Goal: Information Seeking & Learning: Learn about a topic

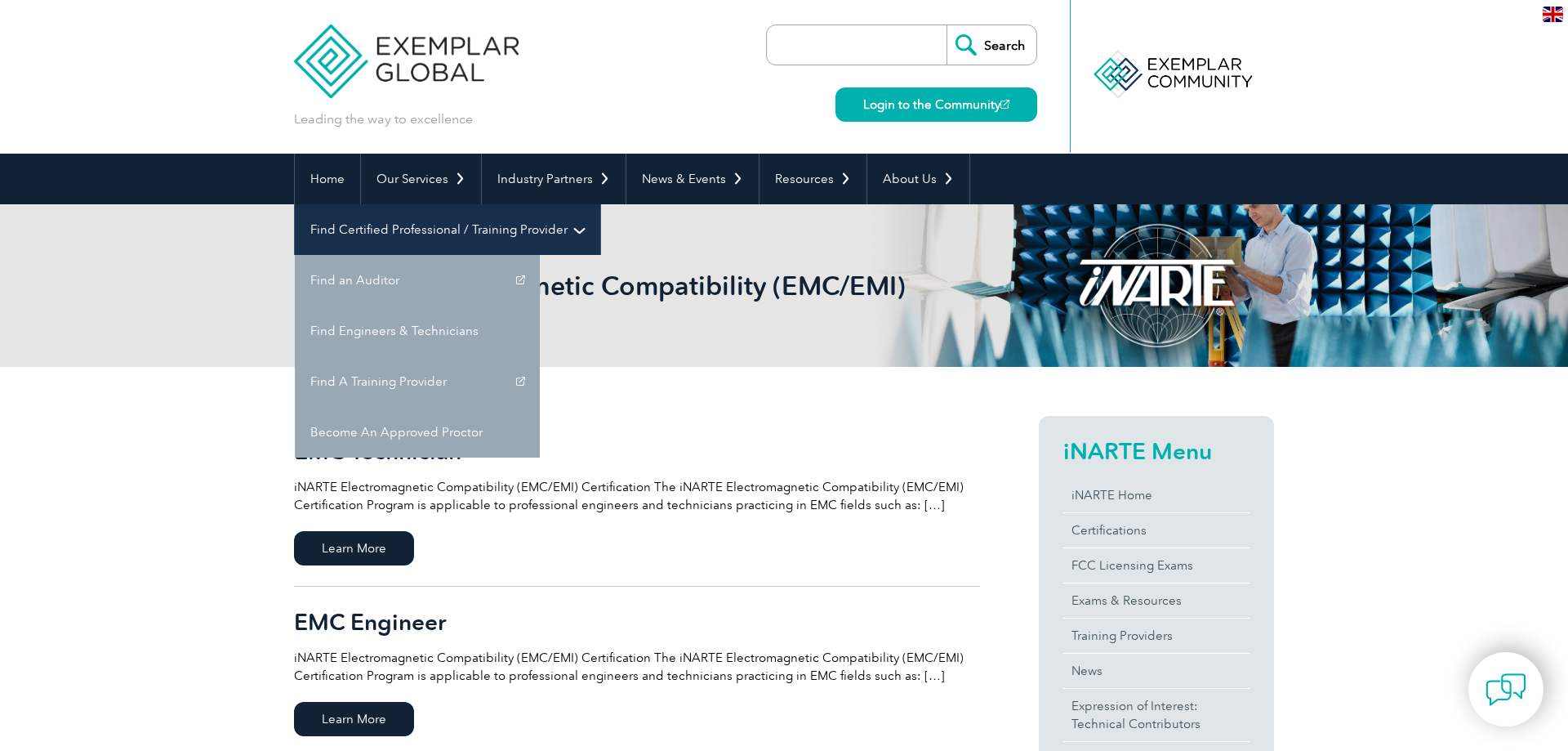
click at [600, 204] on link "Find Certified Professional / Training Provider" at bounding box center [447, 229] width 306 height 51
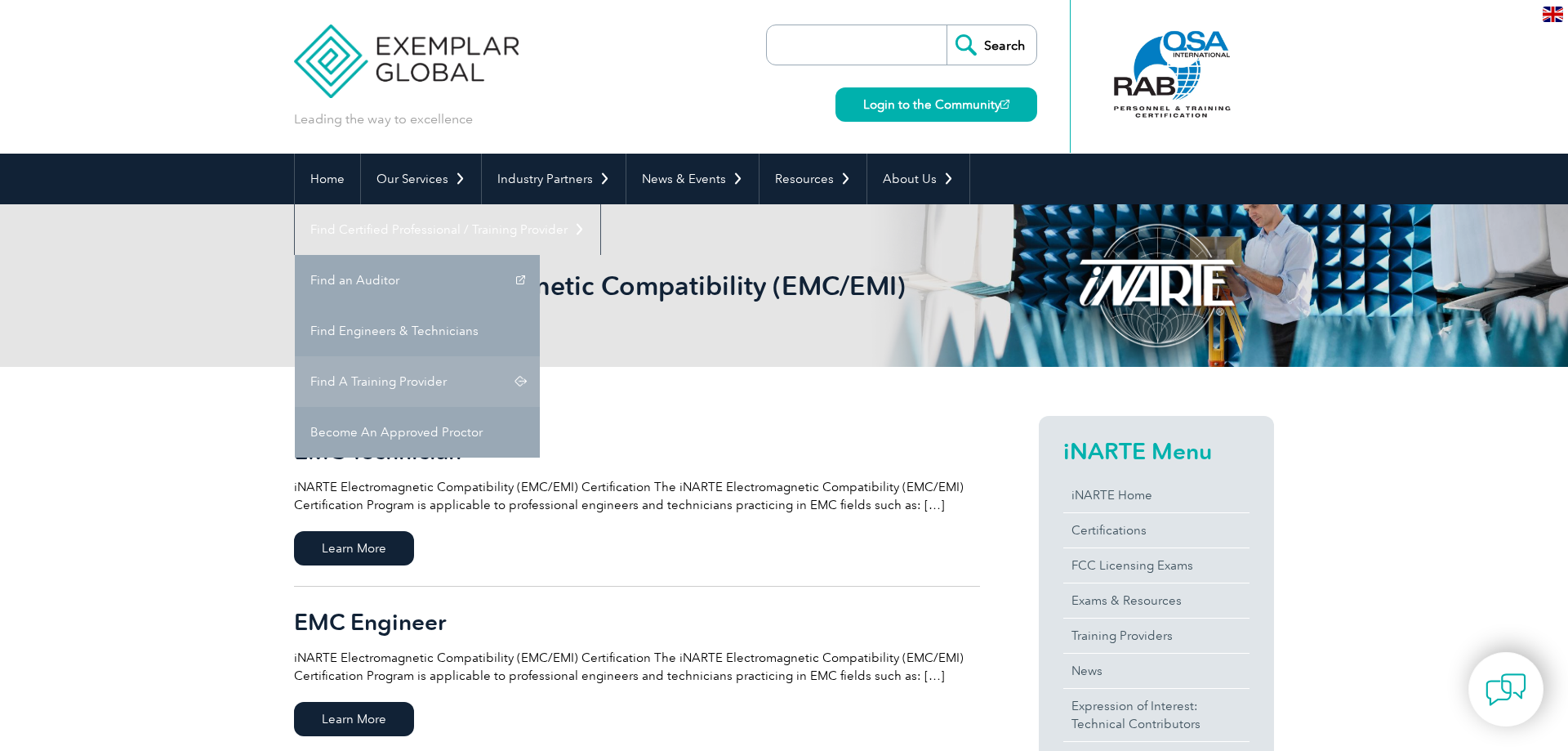
click at [540, 356] on link "Find A Training Provider" at bounding box center [417, 381] width 245 height 51
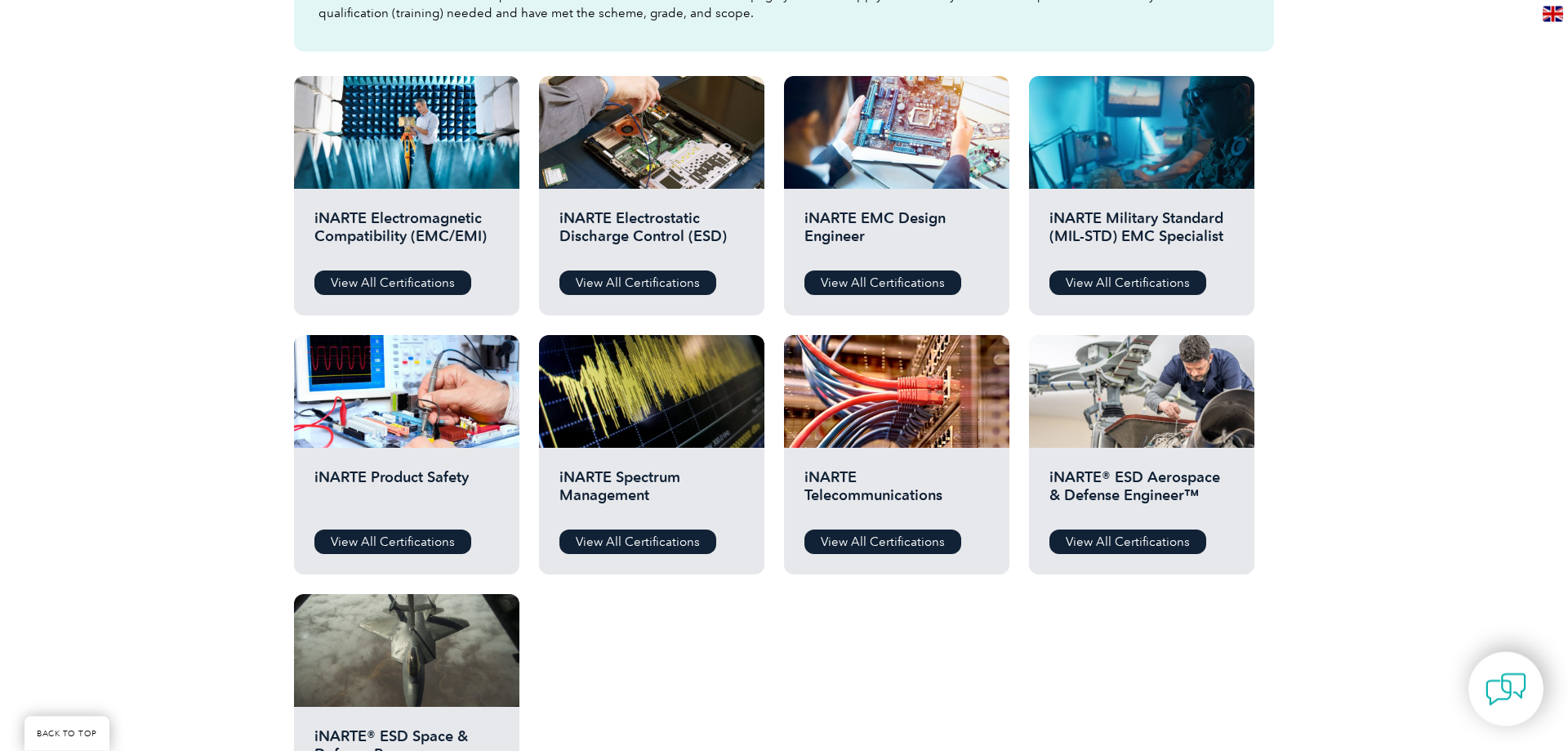
scroll to position [500, 0]
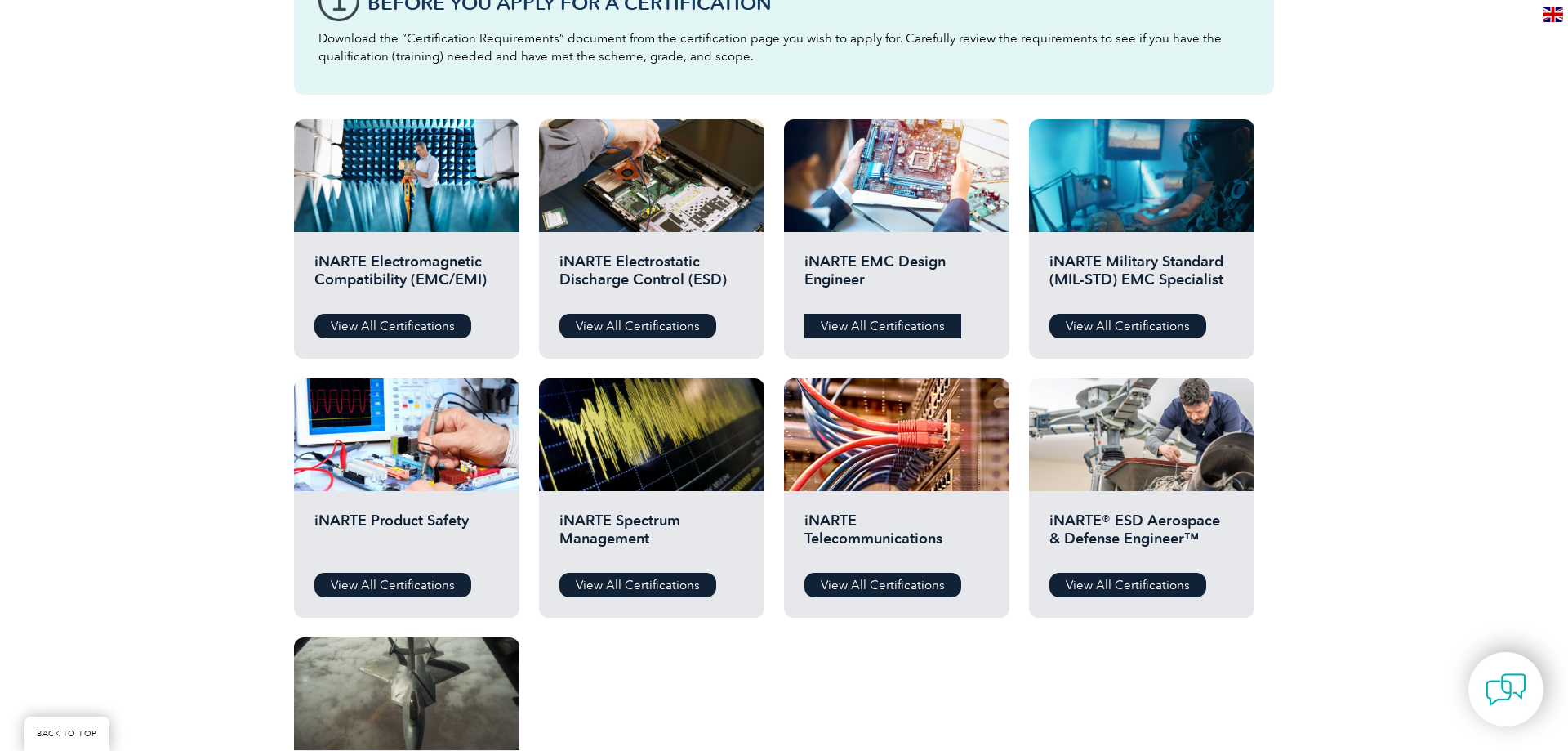
click at [898, 328] on link "View All Certifications" at bounding box center [882, 326] width 156 height 25
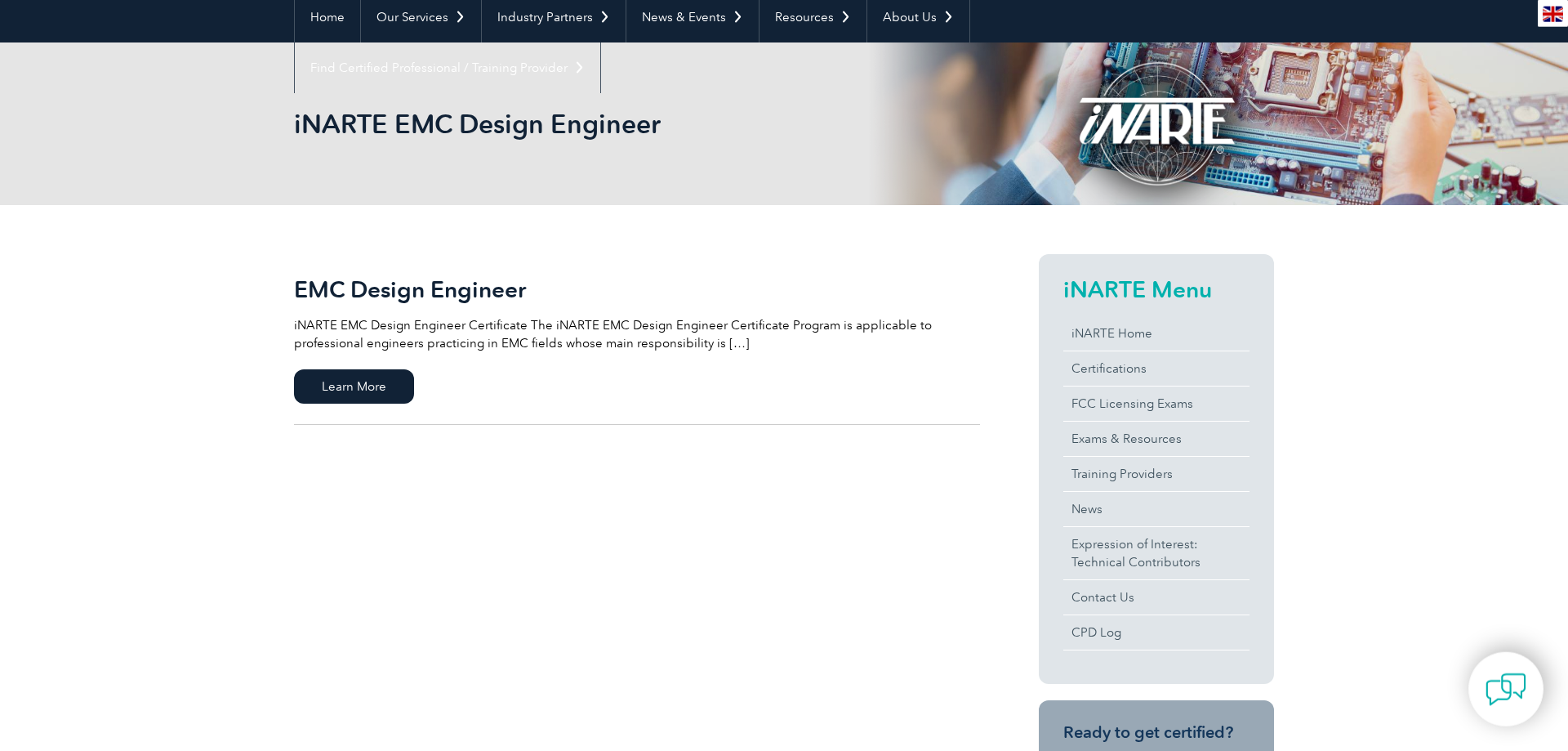
scroll to position [167, 0]
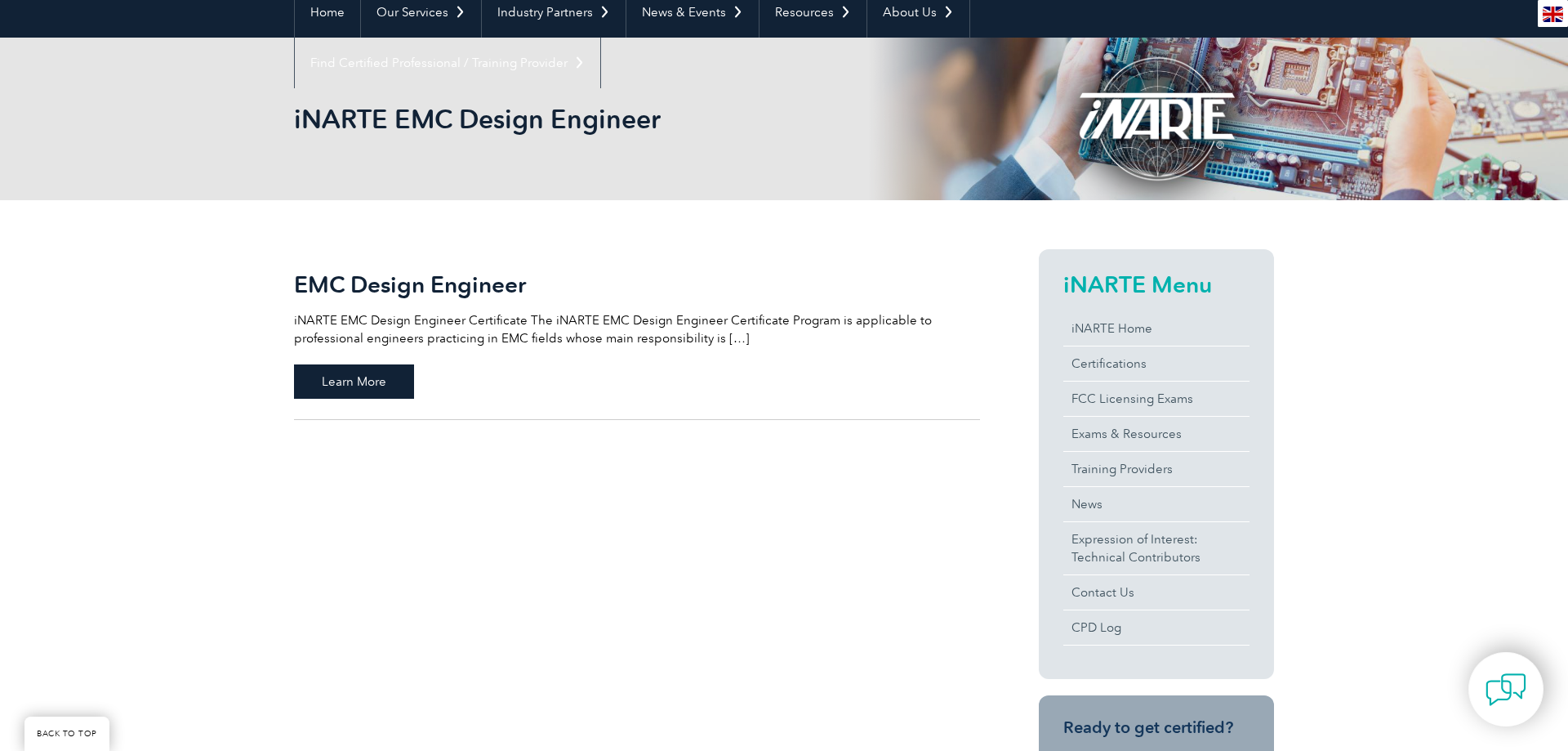
click at [390, 386] on span "Learn More" at bounding box center [354, 381] width 120 height 34
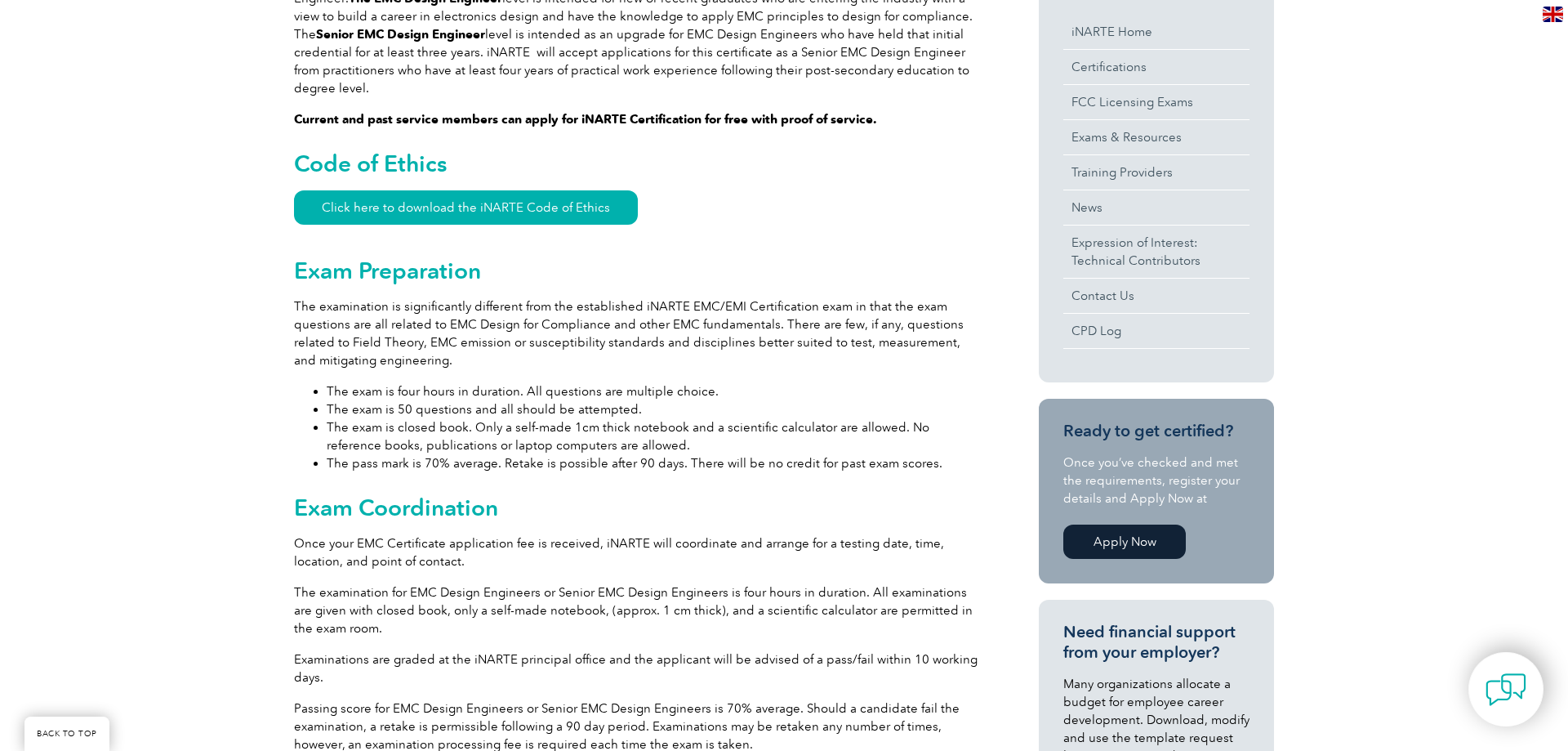
scroll to position [167, 0]
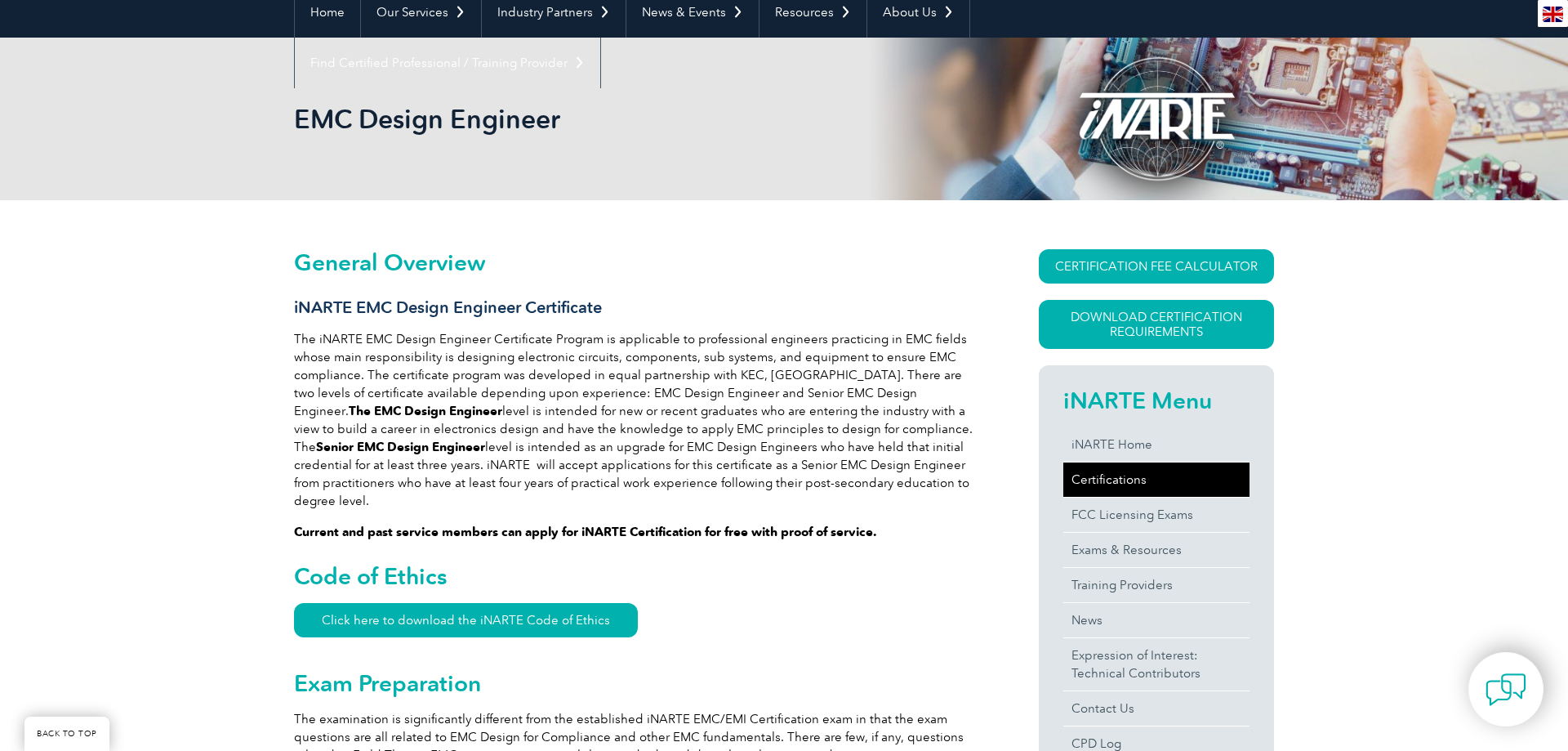
click at [1136, 479] on link "Certifications" at bounding box center [1157, 479] width 186 height 34
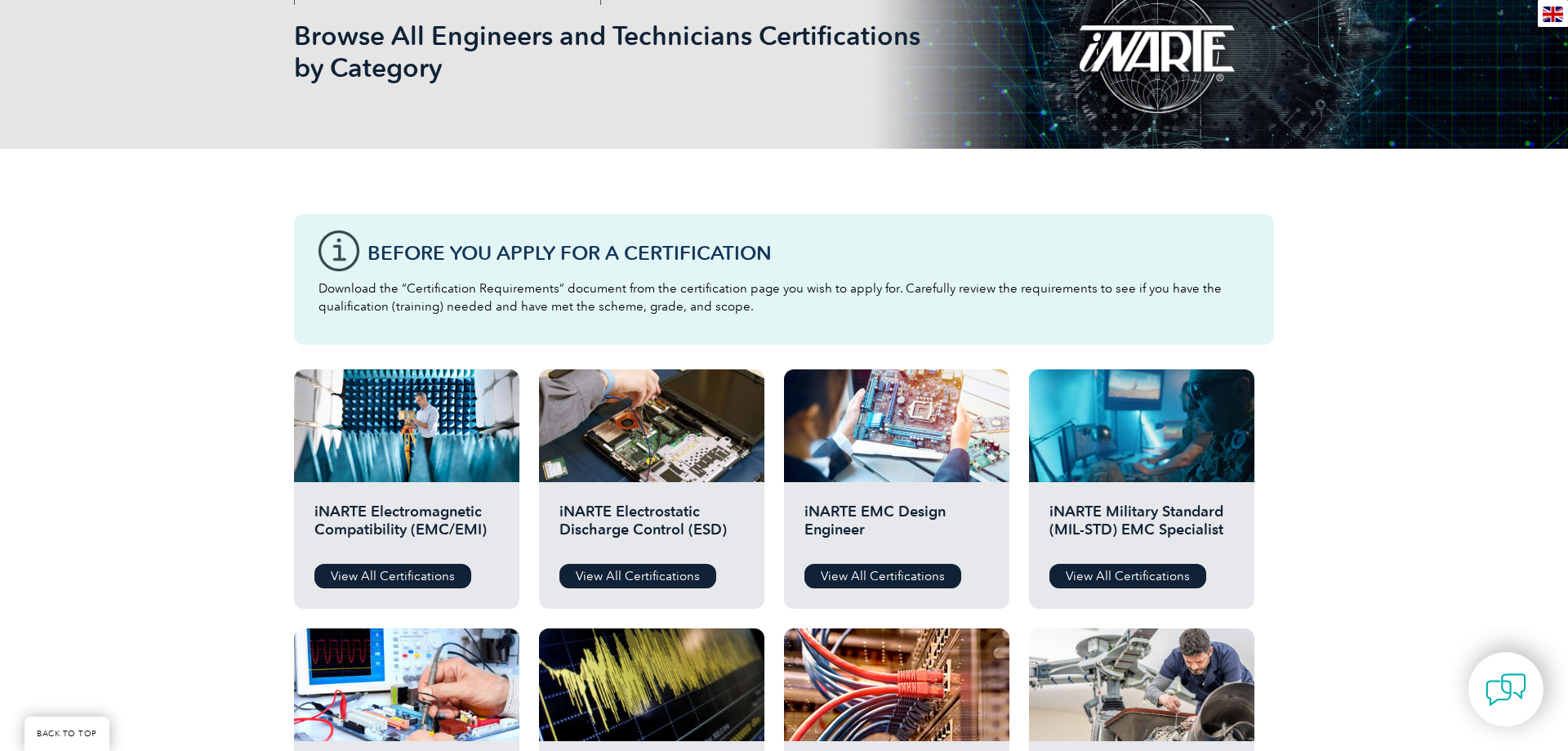
scroll to position [500, 0]
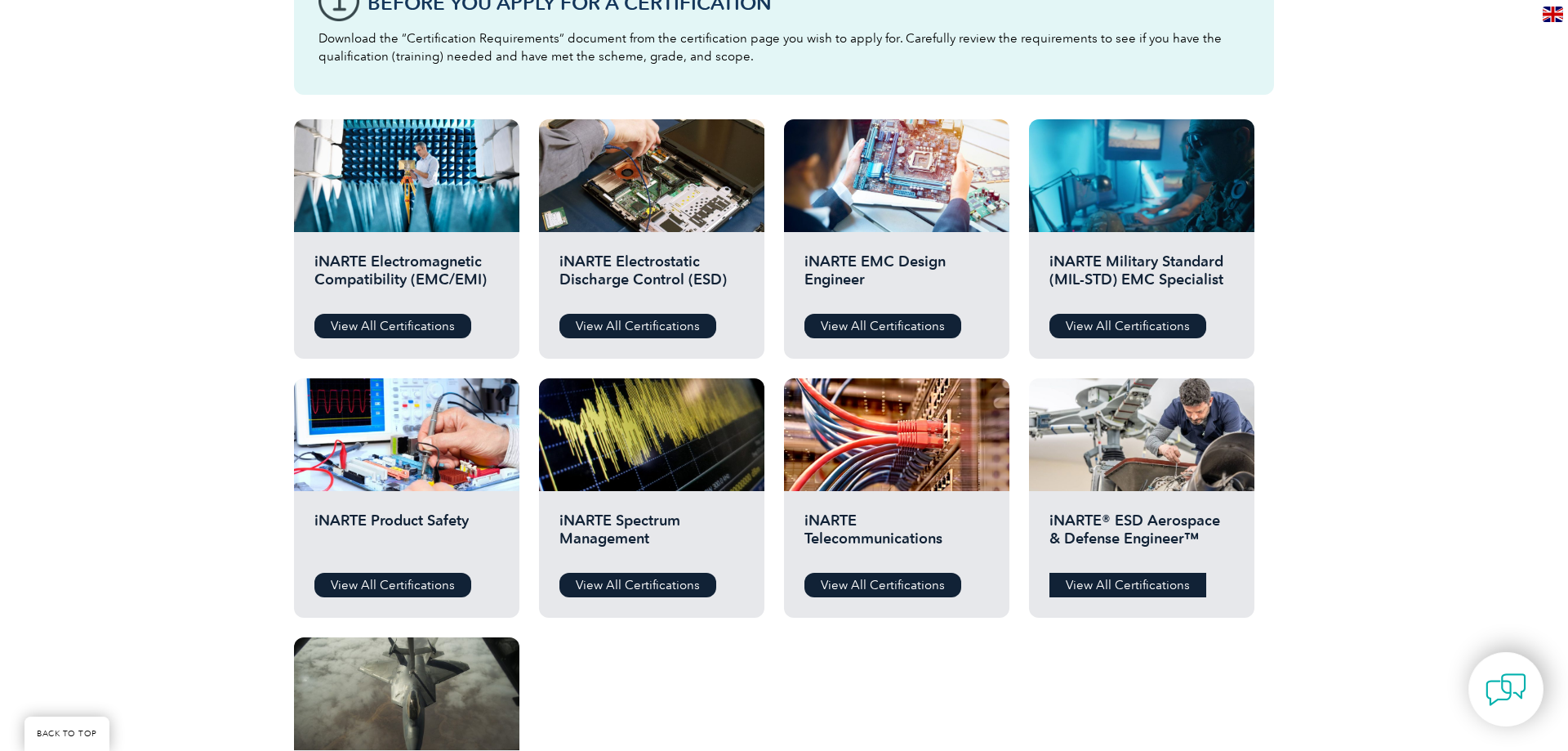
click at [1155, 580] on link "View All Certifications" at bounding box center [1128, 584] width 156 height 25
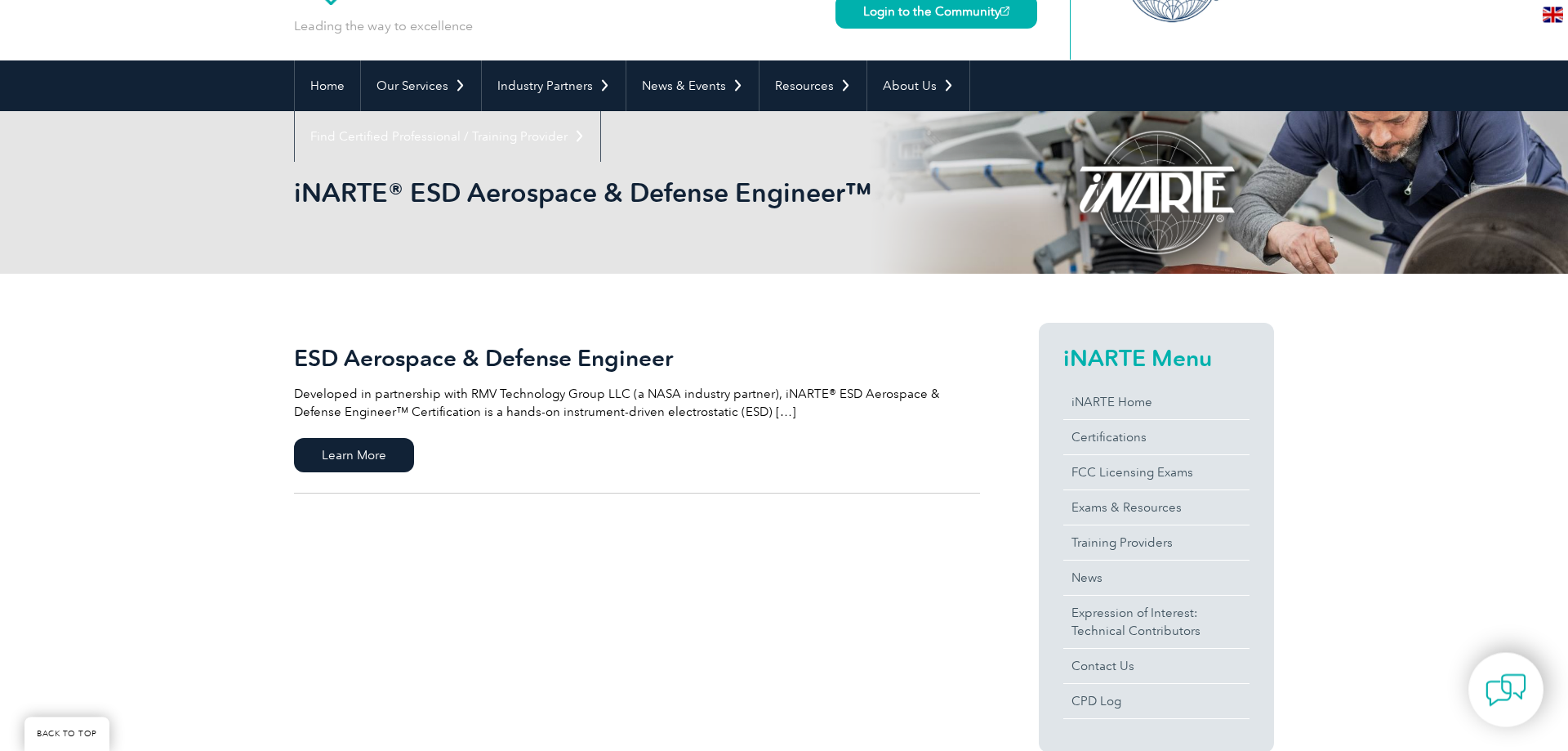
scroll to position [250, 0]
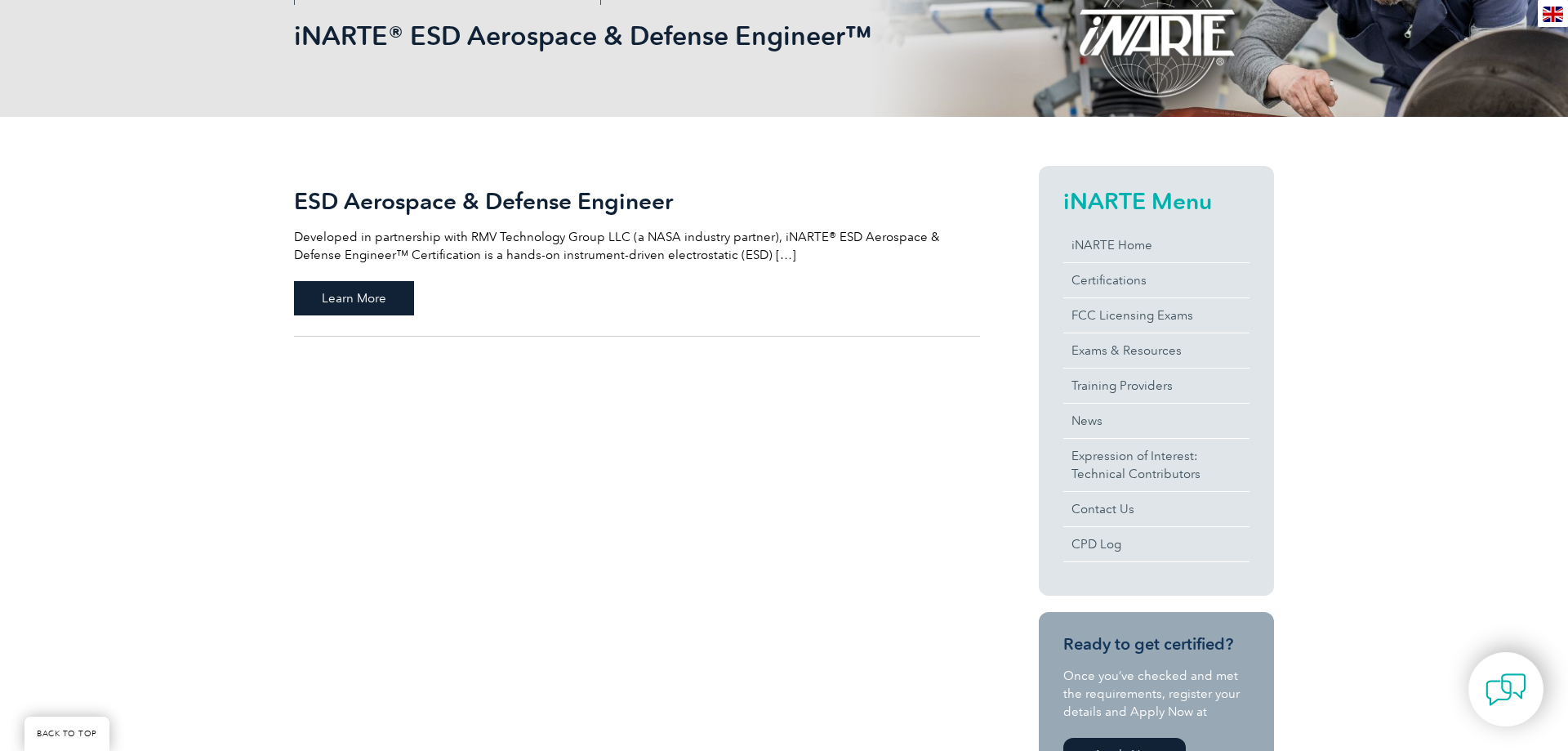
click at [380, 295] on span "Learn More" at bounding box center [354, 297] width 120 height 34
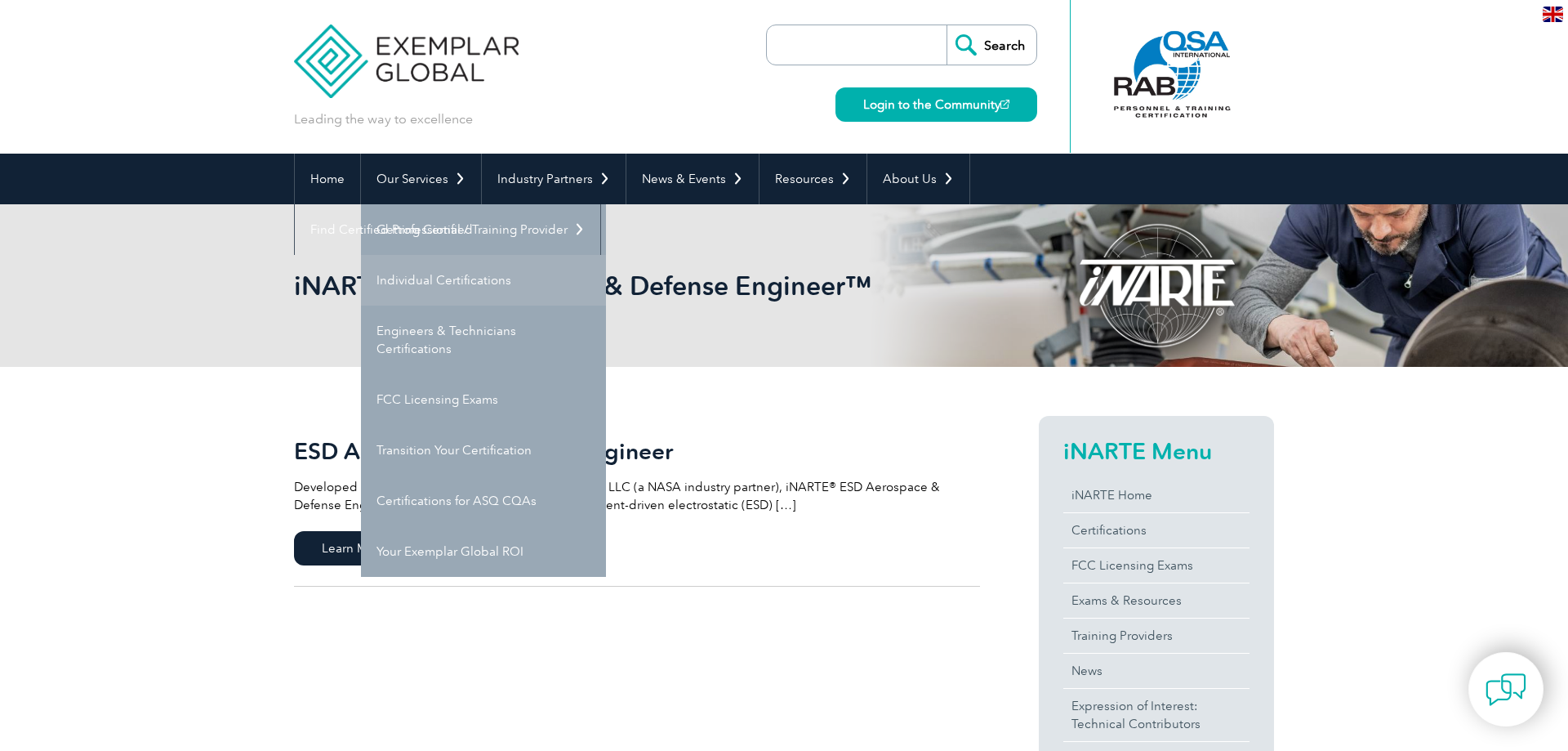
click at [454, 276] on link "Individual Certifications" at bounding box center [483, 280] width 245 height 51
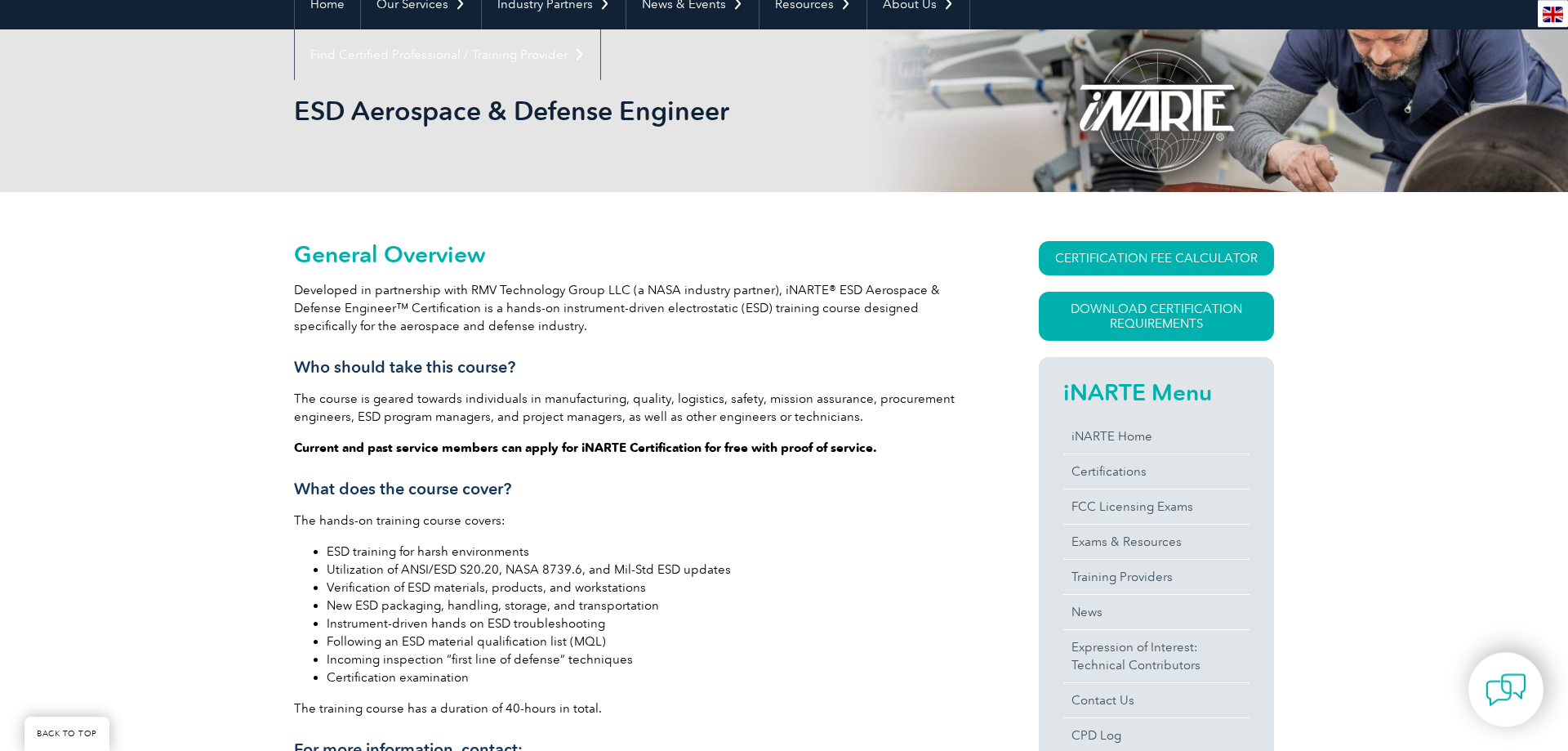
scroll to position [167, 0]
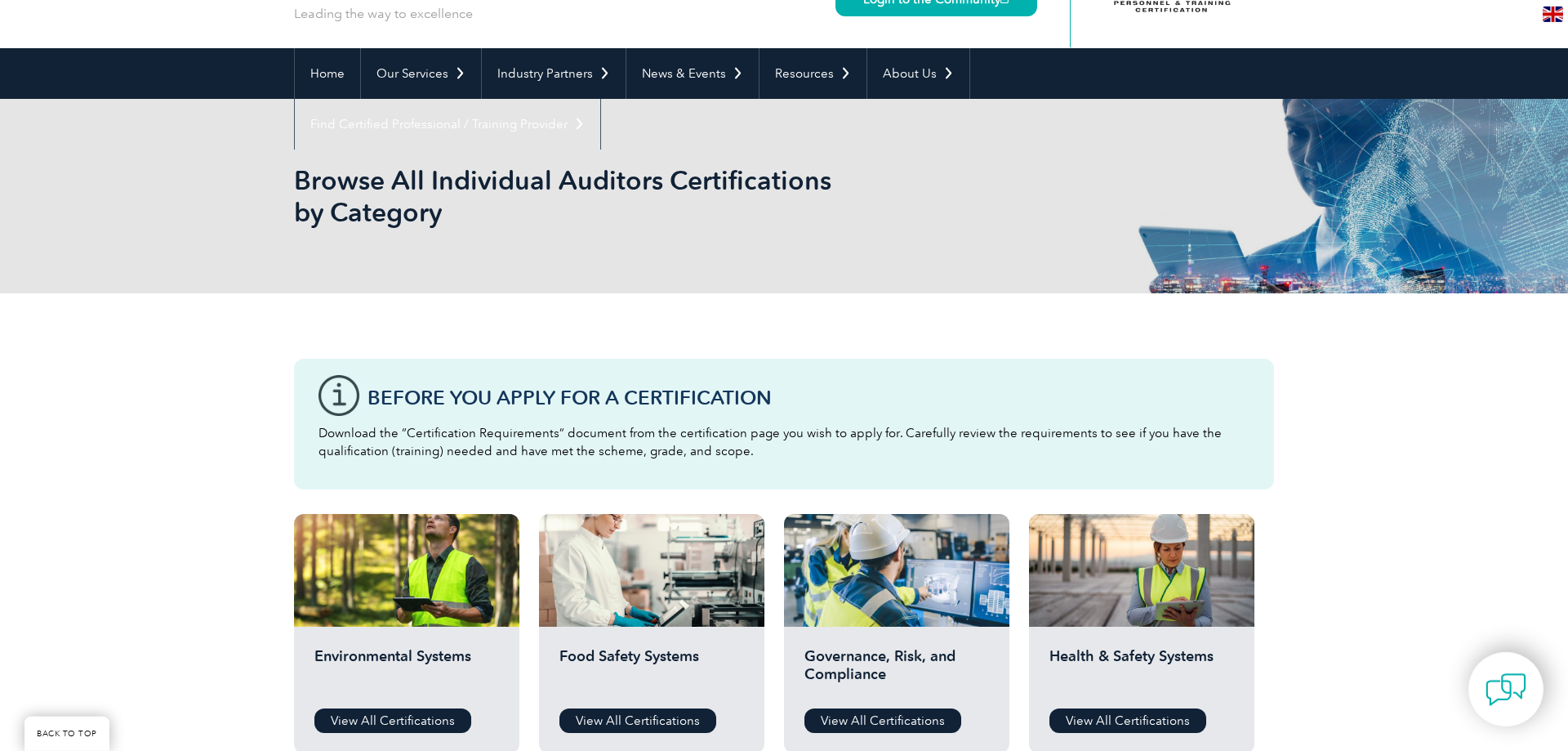
scroll to position [84, 0]
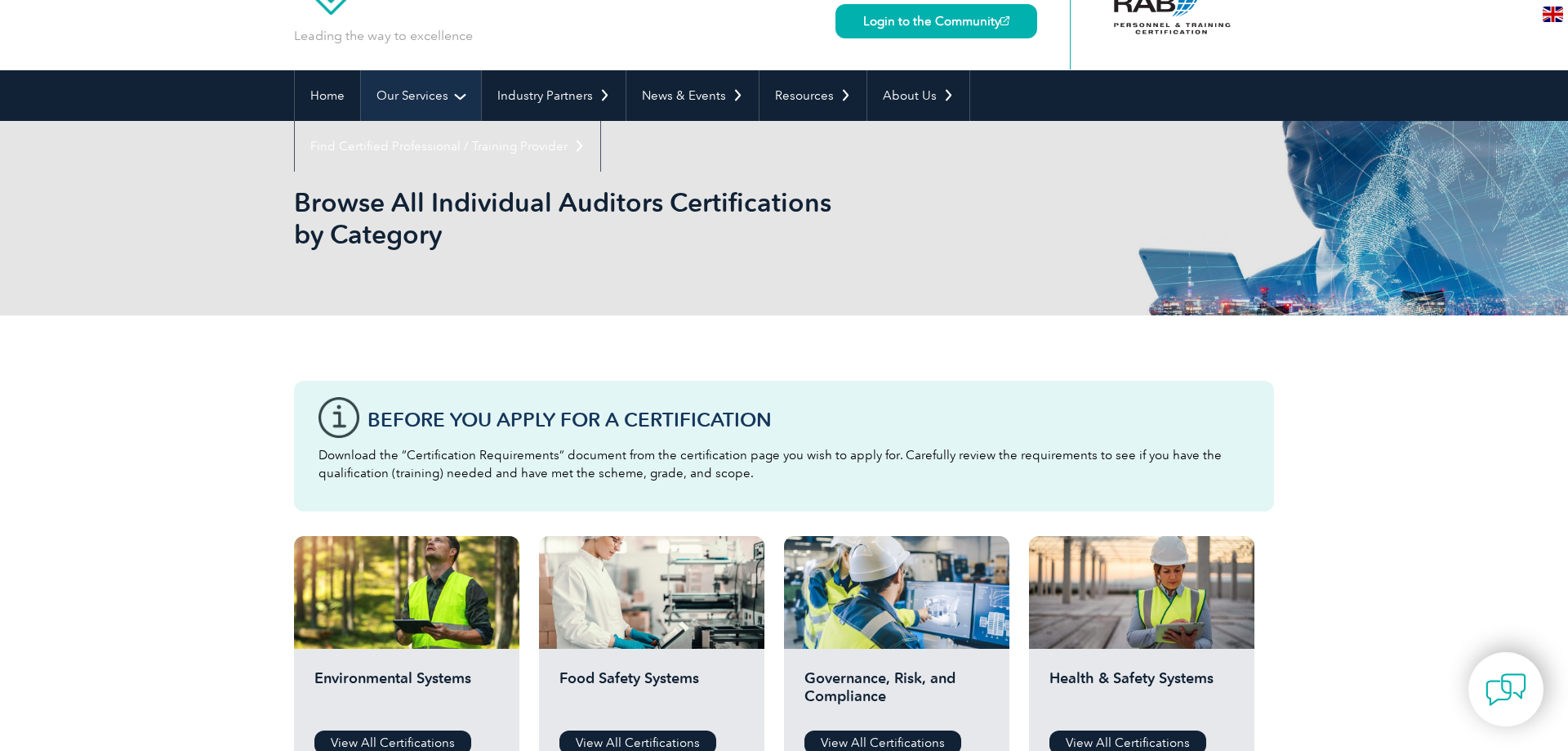
click at [413, 98] on link "Our Services" at bounding box center [421, 95] width 120 height 51
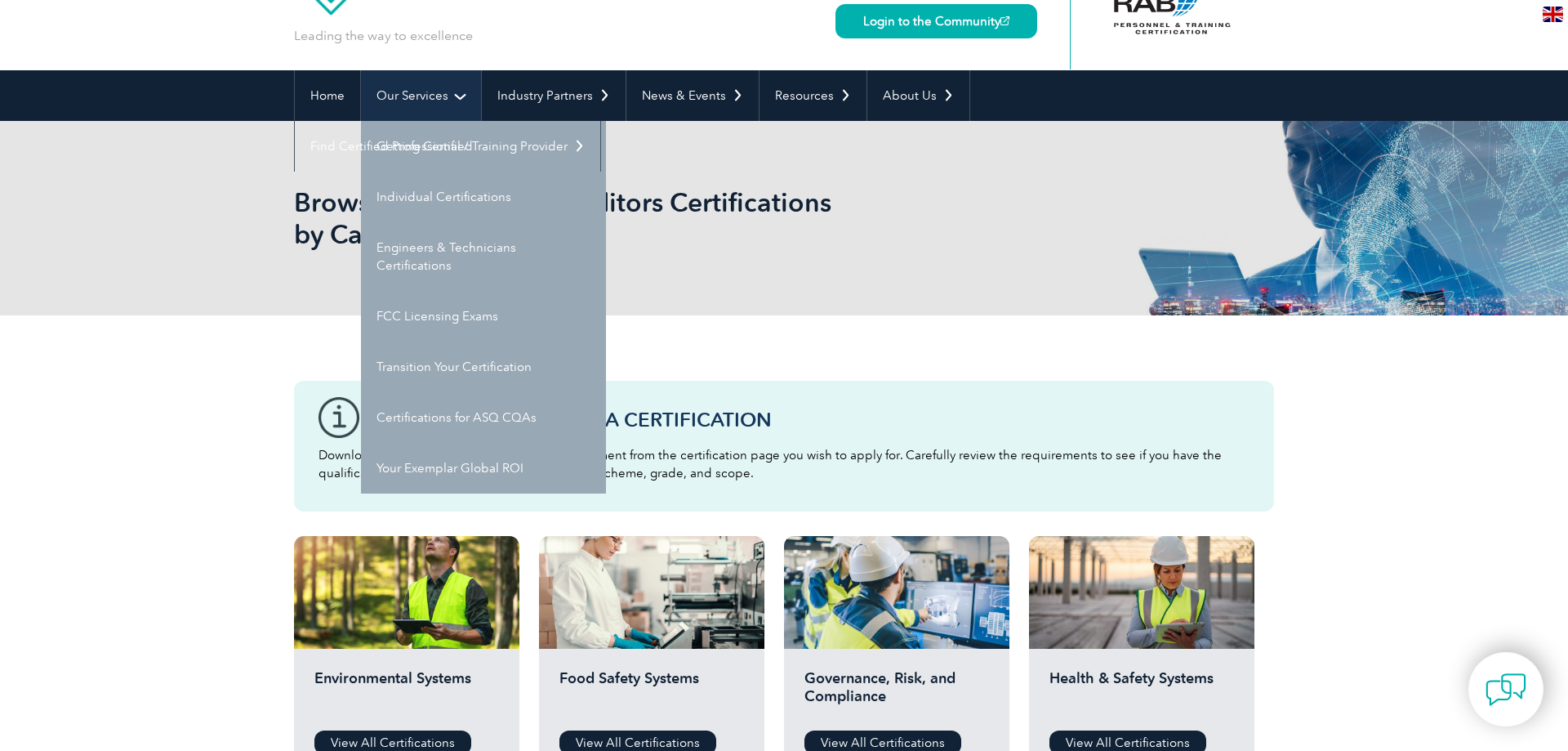
scroll to position [0, 0]
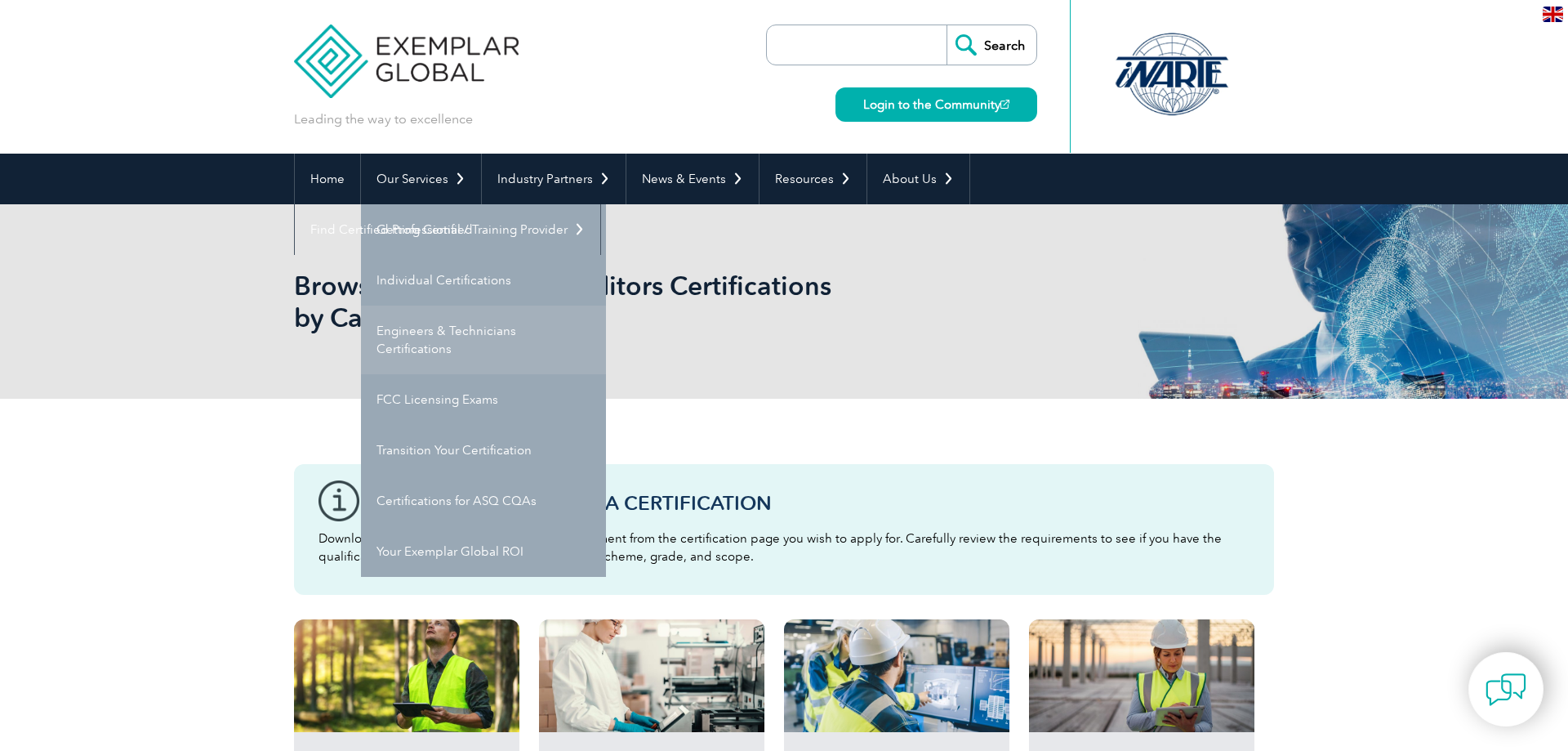
click at [443, 330] on link "Engineers & Technicians Certifications" at bounding box center [483, 340] width 245 height 69
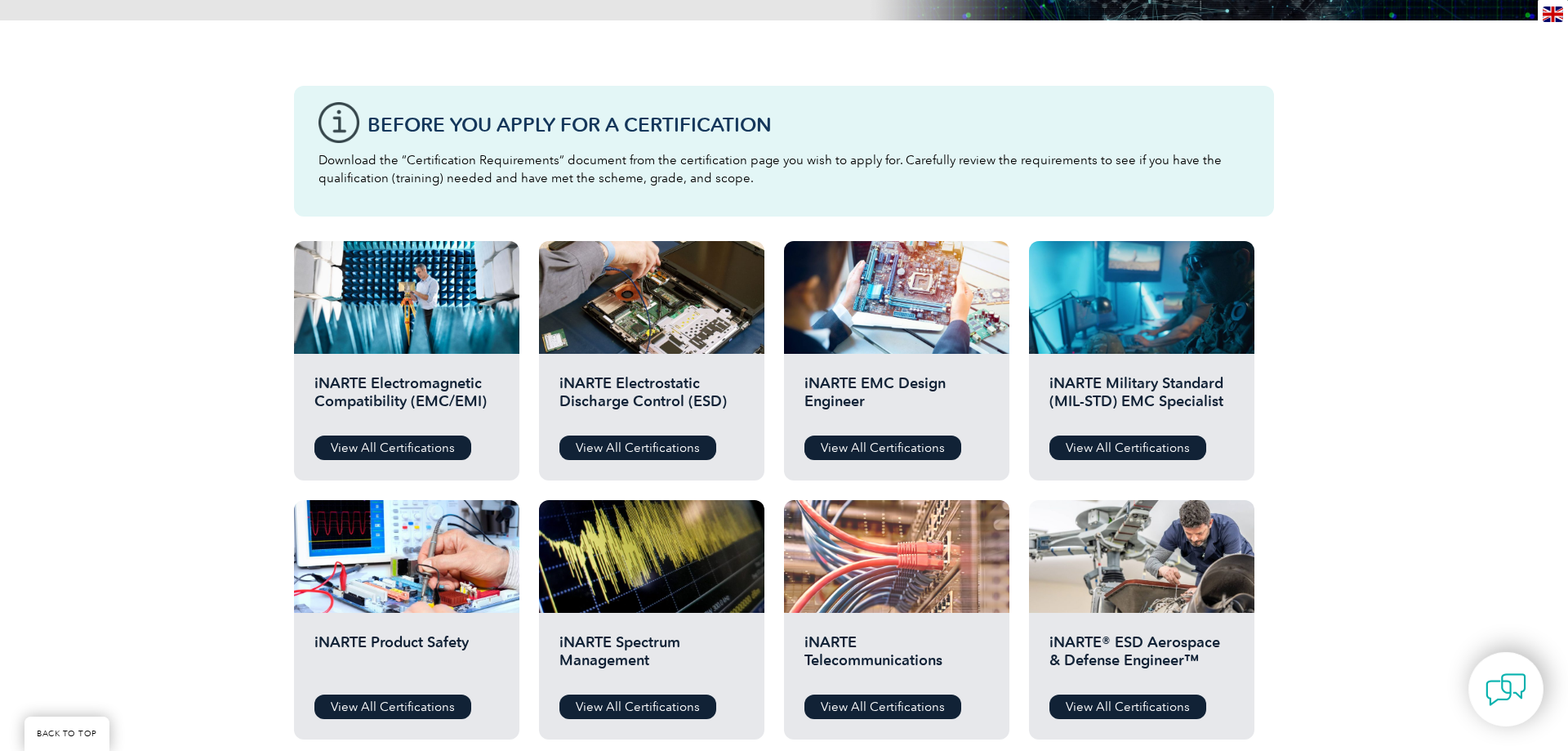
scroll to position [500, 0]
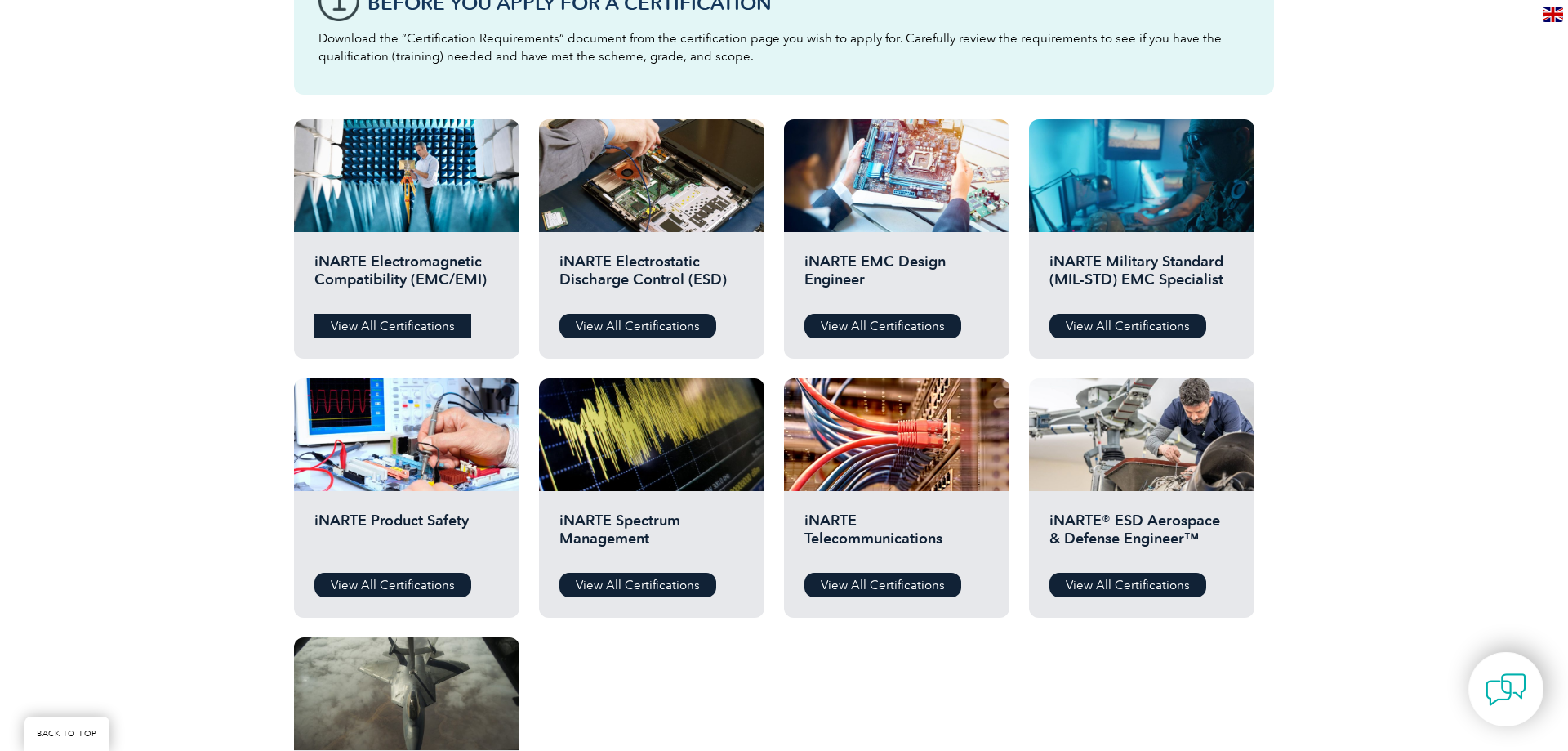
click at [437, 324] on link "View All Certifications" at bounding box center [393, 326] width 156 height 25
click at [1148, 322] on link "View All Certifications" at bounding box center [1128, 326] width 156 height 25
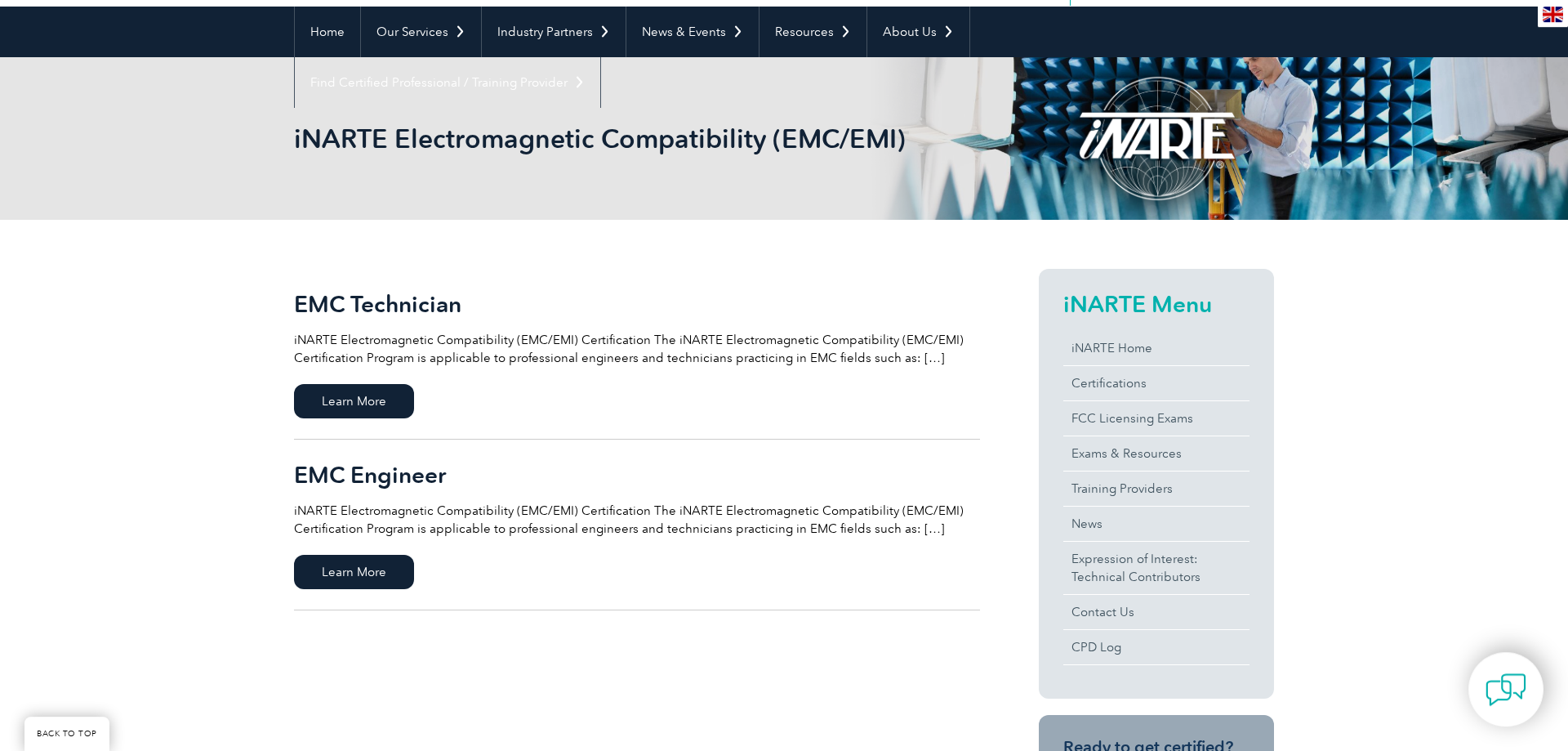
scroll to position [167, 0]
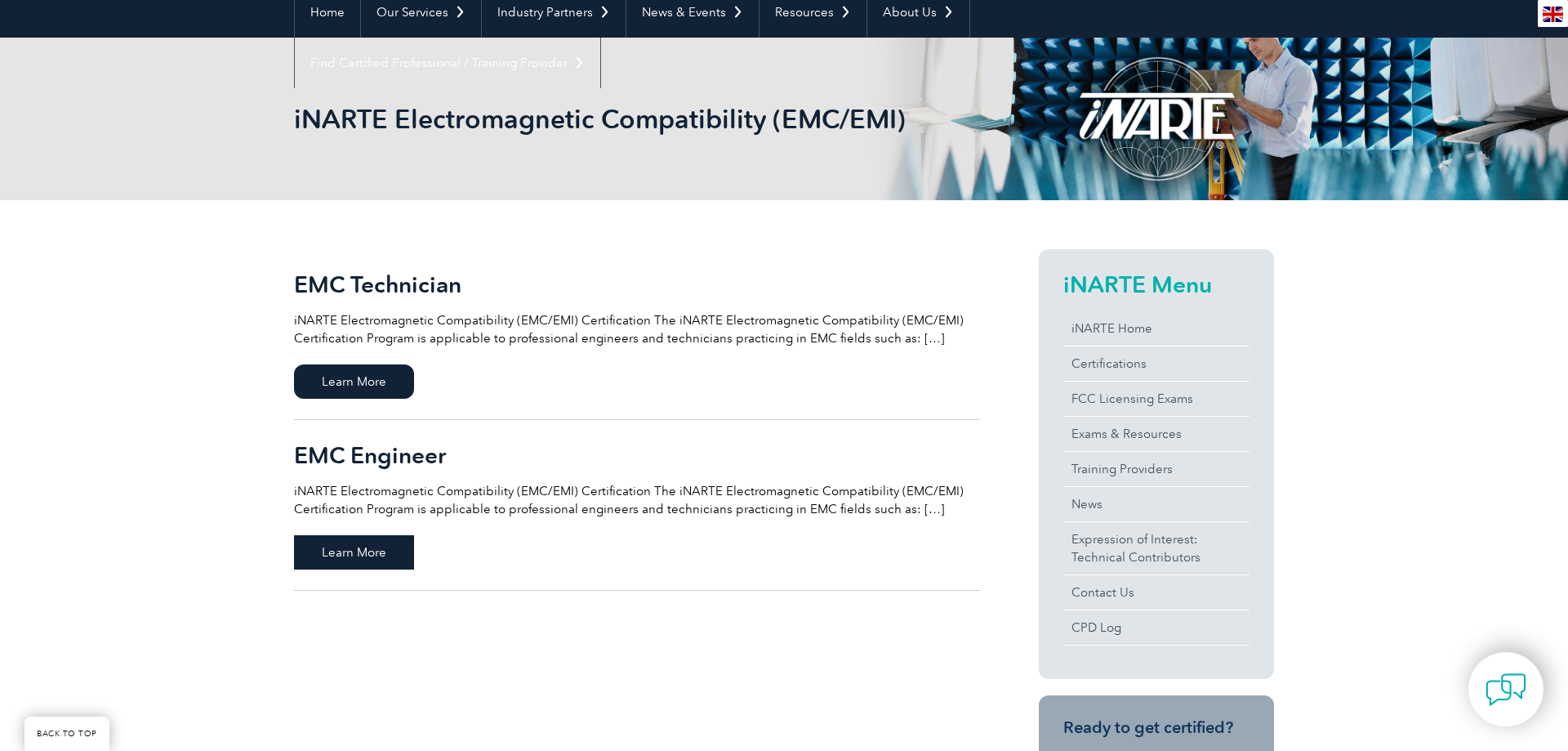
click at [385, 553] on span "Learn More" at bounding box center [354, 551] width 120 height 34
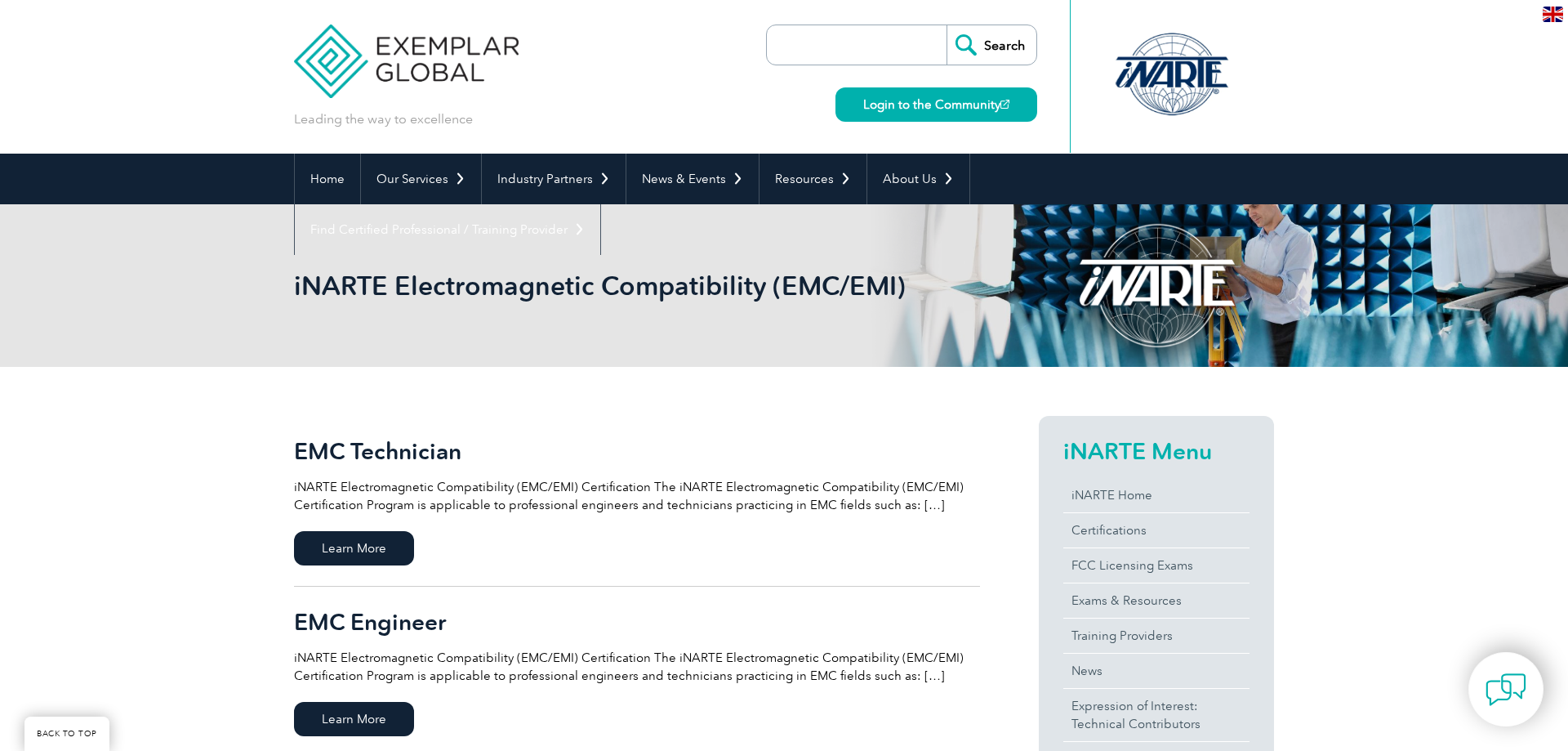
scroll to position [167, 0]
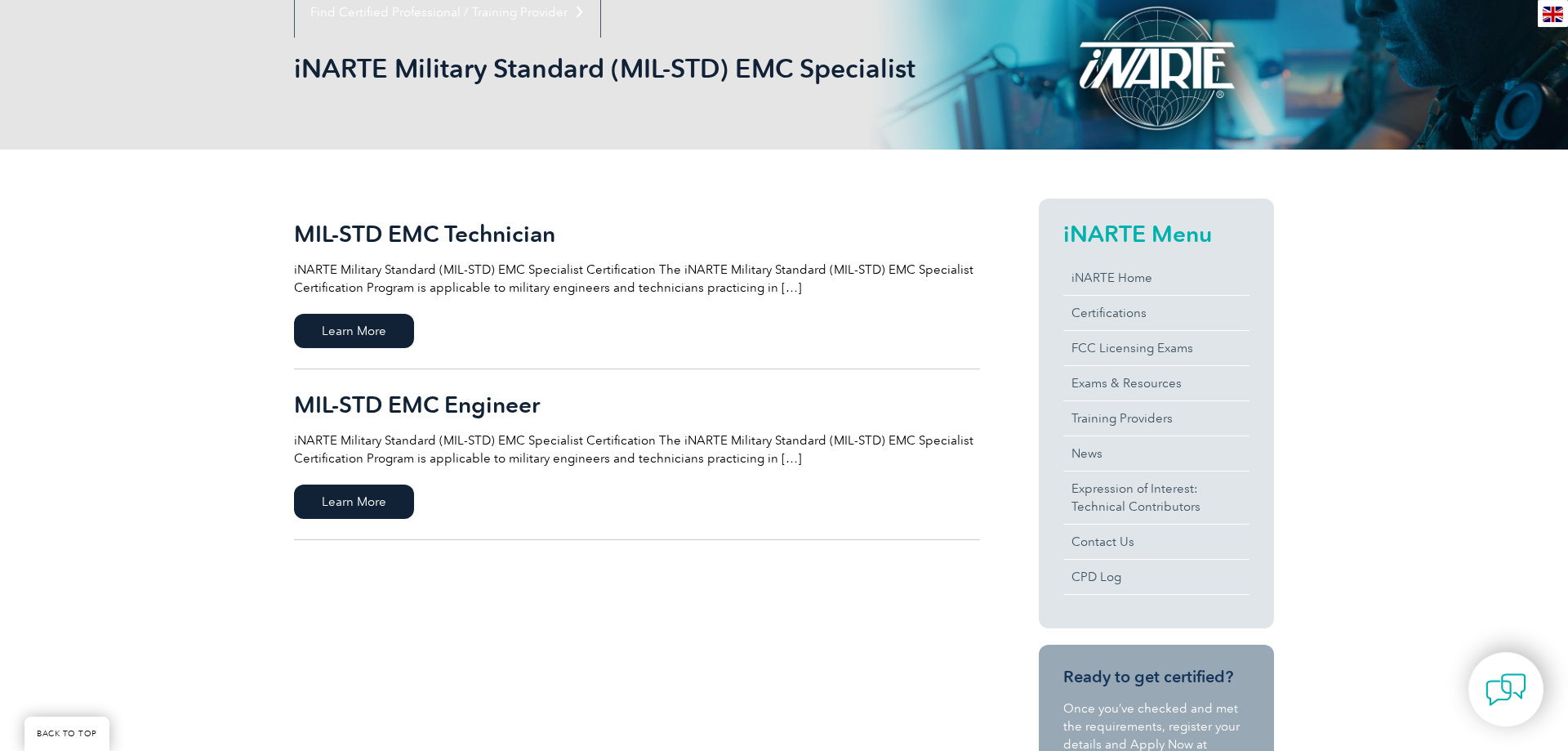
scroll to position [250, 0]
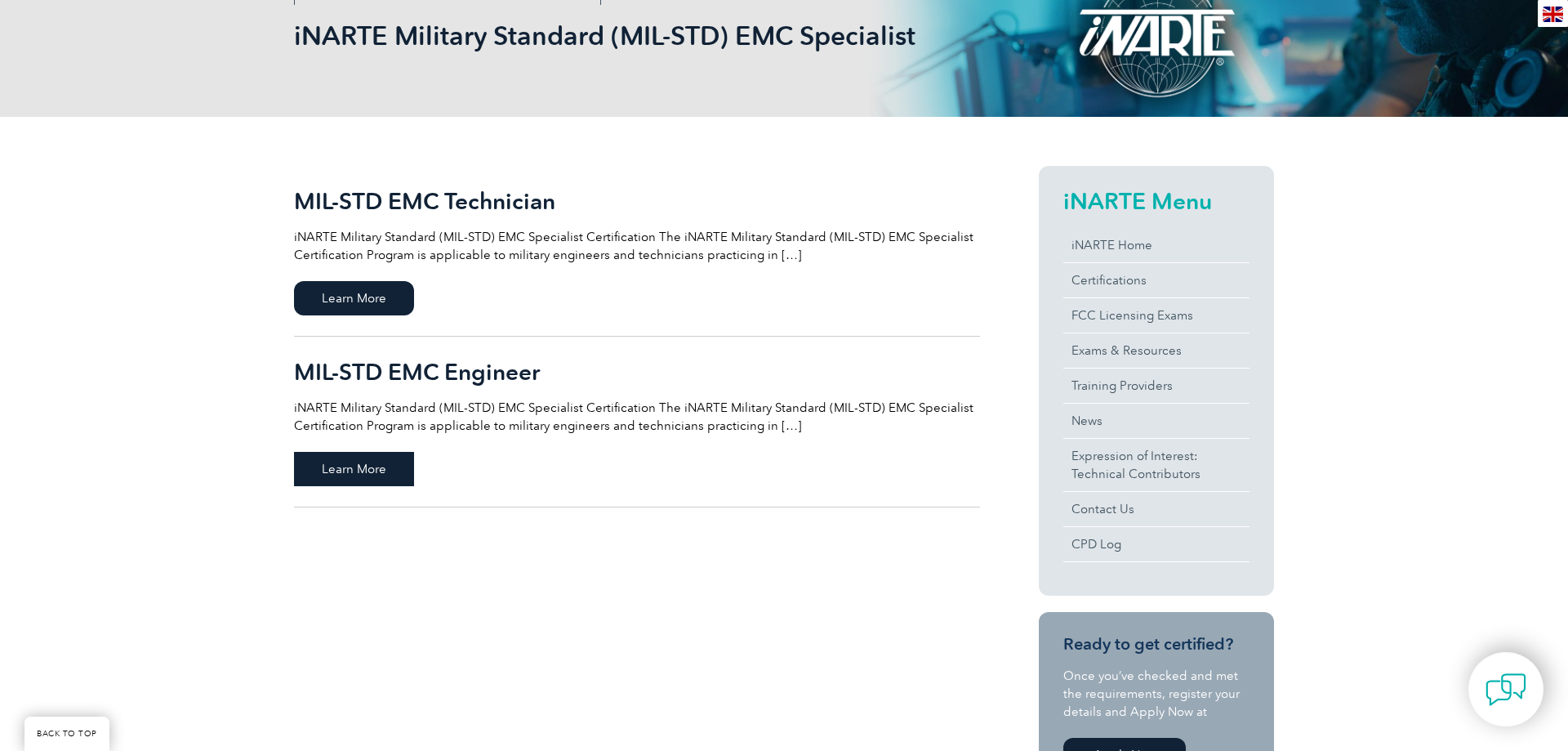
click at [376, 466] on span "Learn More" at bounding box center [354, 468] width 120 height 34
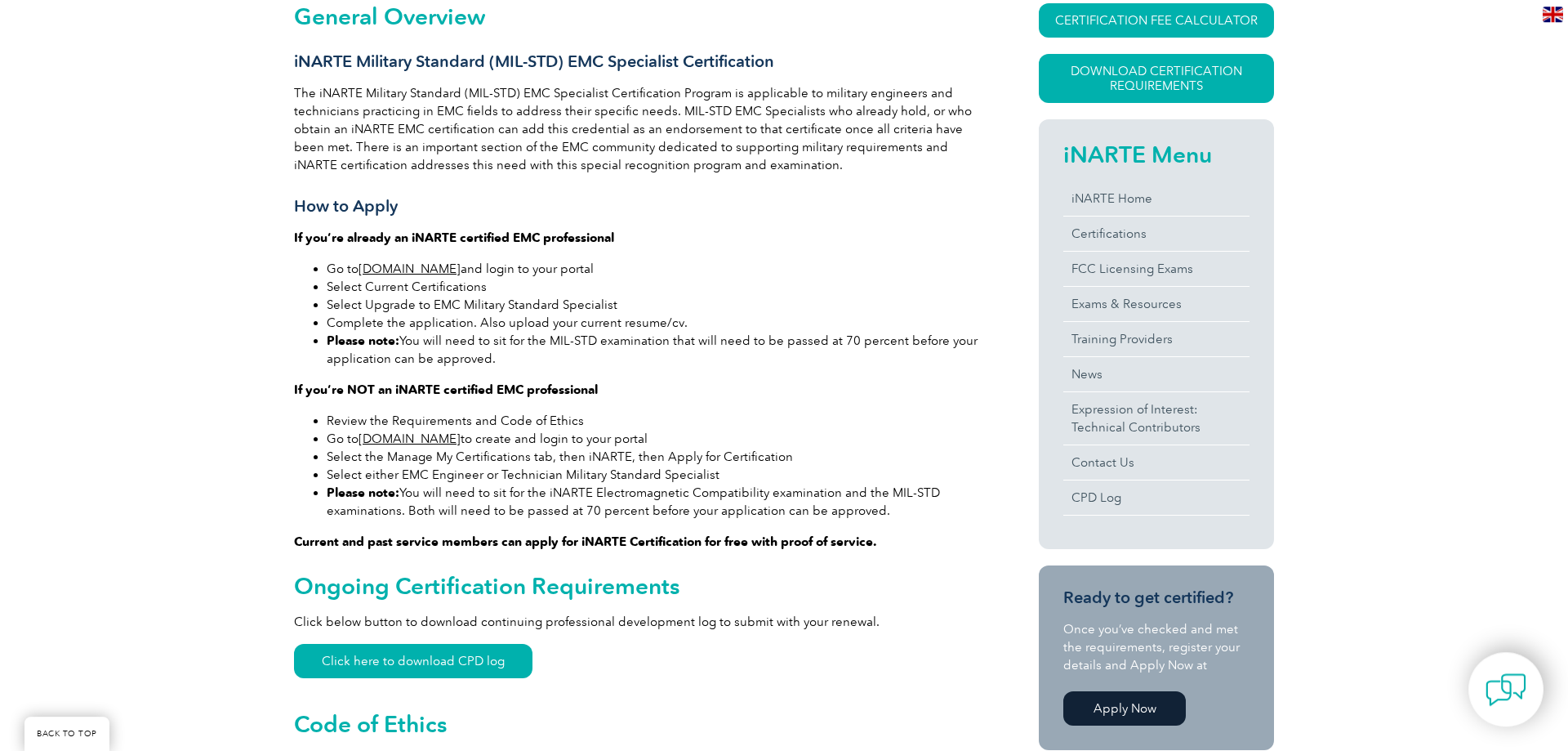
scroll to position [417, 0]
